Goal: Find contact information: Obtain details needed to contact an individual or organization

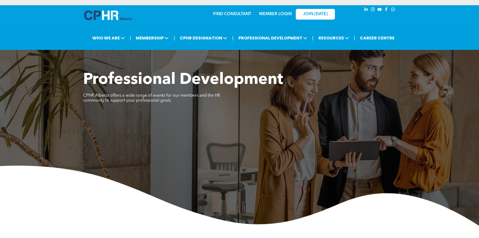
click at [273, 12] on link "MEMBER LOGIN" at bounding box center [275, 14] width 33 height 4
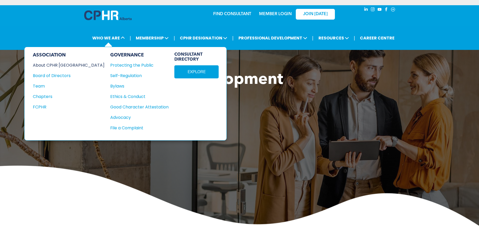
click at [65, 65] on div "About CPHR Alberta" at bounding box center [65, 65] width 65 height 7
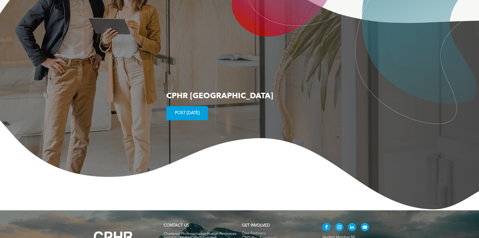
scroll to position [952, 0]
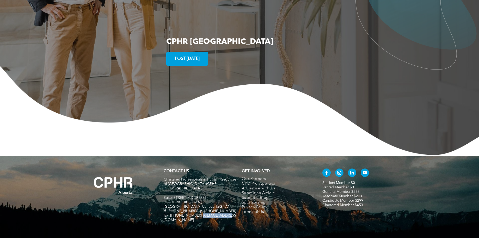
drag, startPoint x: 224, startPoint y: 186, endPoint x: 198, endPoint y: 187, distance: 25.6
click at [198, 213] on span "fax. [PHONE_NUMBER] e:[EMAIL_ADDRESS][DOMAIN_NAME]" at bounding box center [201, 217] width 74 height 8
copy span "info@cphrab.ca"
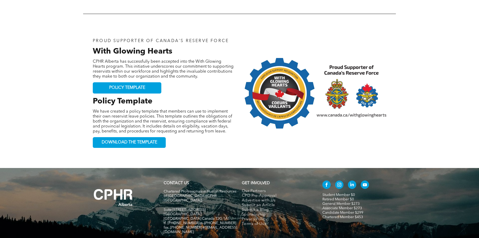
scroll to position [543, 0]
